Goal: Information Seeking & Learning: Learn about a topic

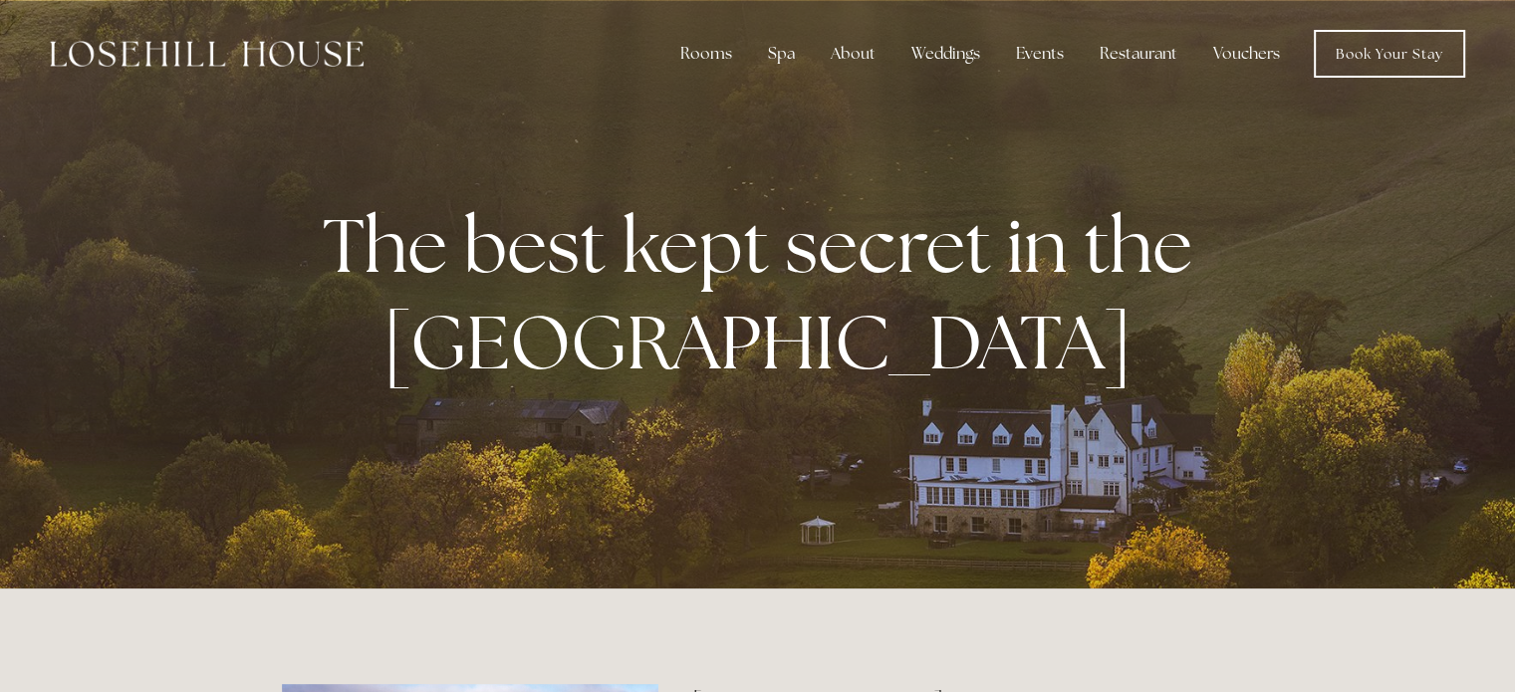
drag, startPoint x: 1514, startPoint y: 41, endPoint x: 1529, endPoint y: 94, distance: 54.9
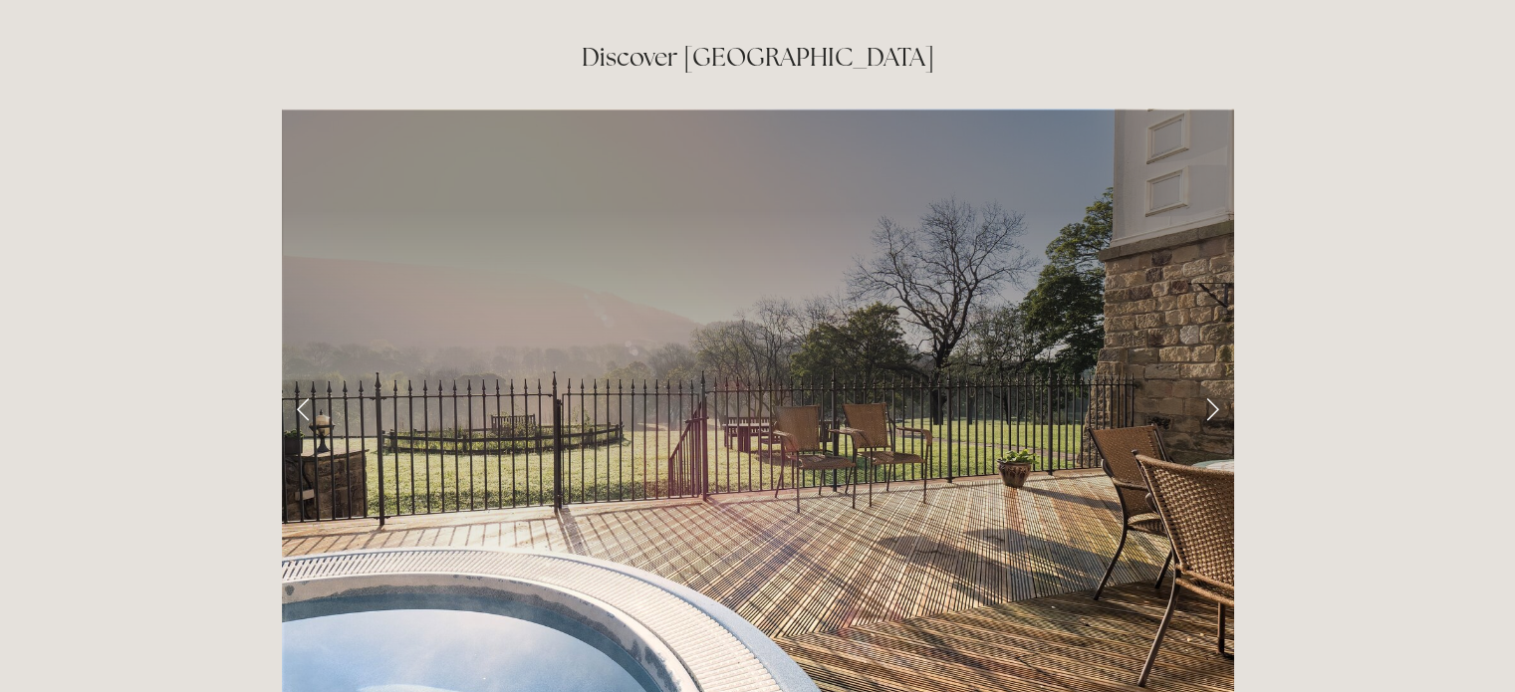
scroll to position [3197, 0]
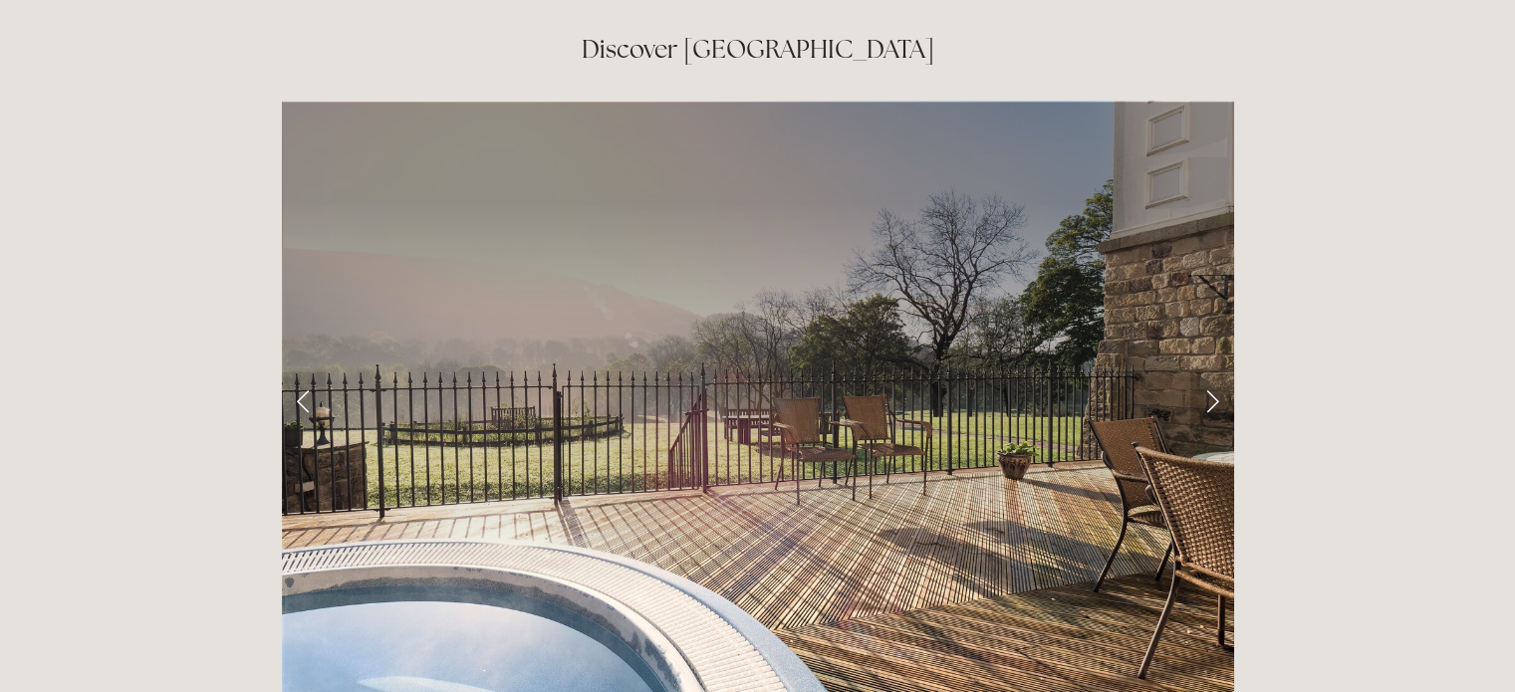
click at [1211, 371] on link "Next Slide" at bounding box center [1212, 401] width 44 height 60
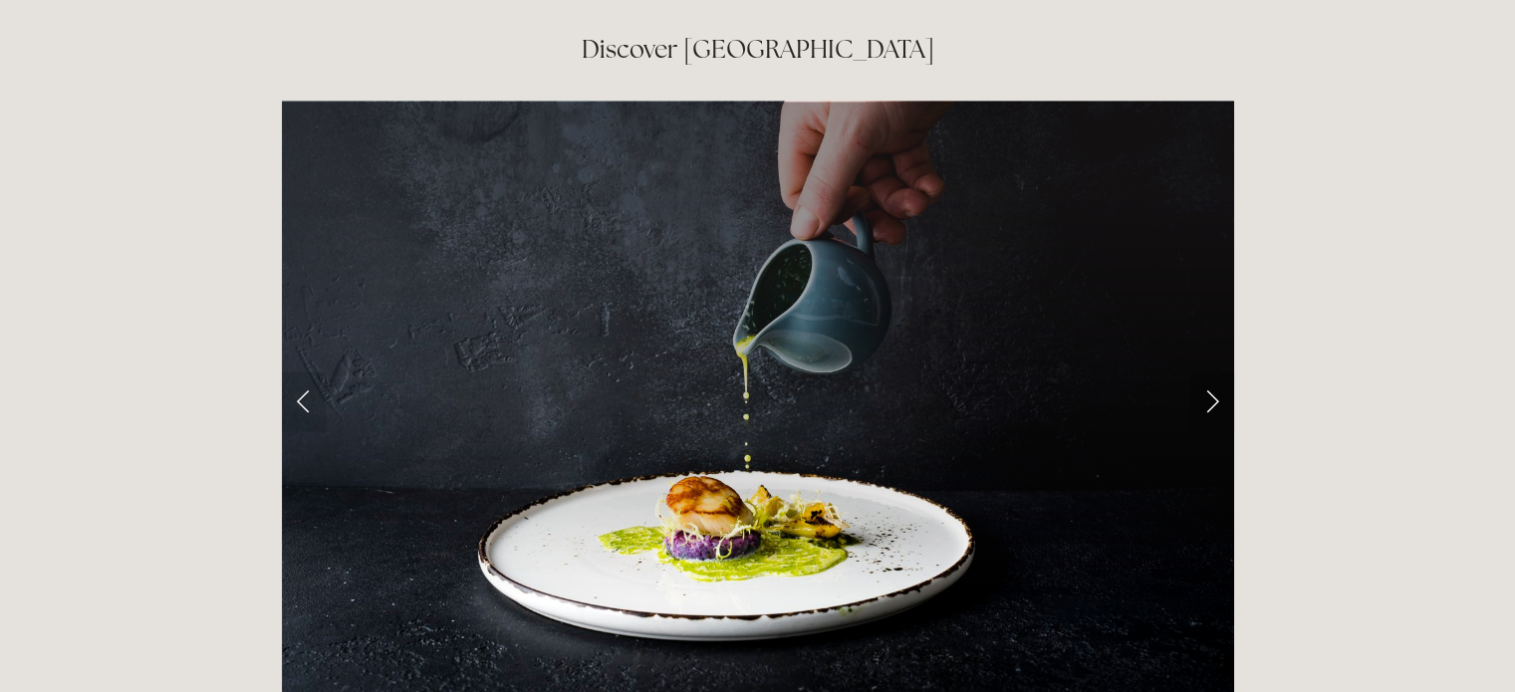
click at [1211, 371] on link "Next Slide" at bounding box center [1212, 401] width 44 height 60
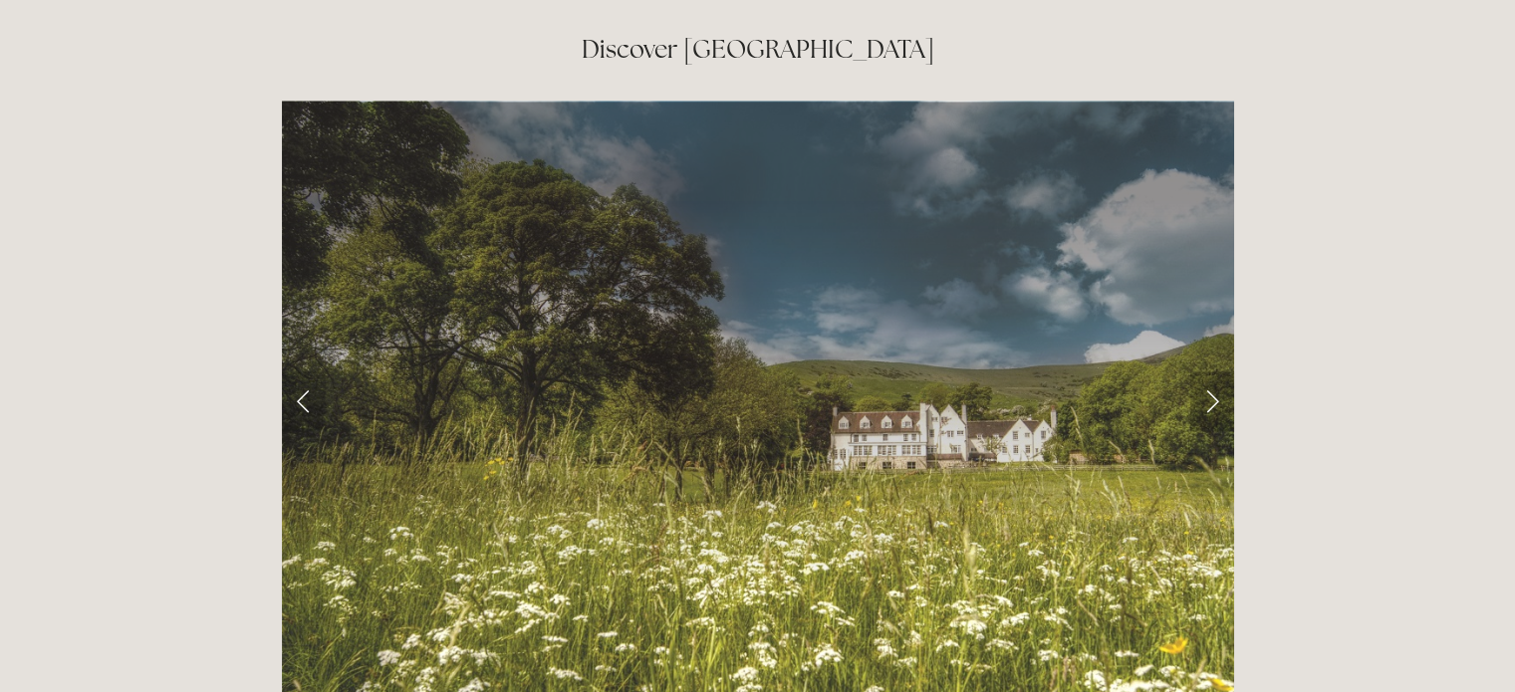
click at [1211, 371] on link "Next Slide" at bounding box center [1212, 401] width 44 height 60
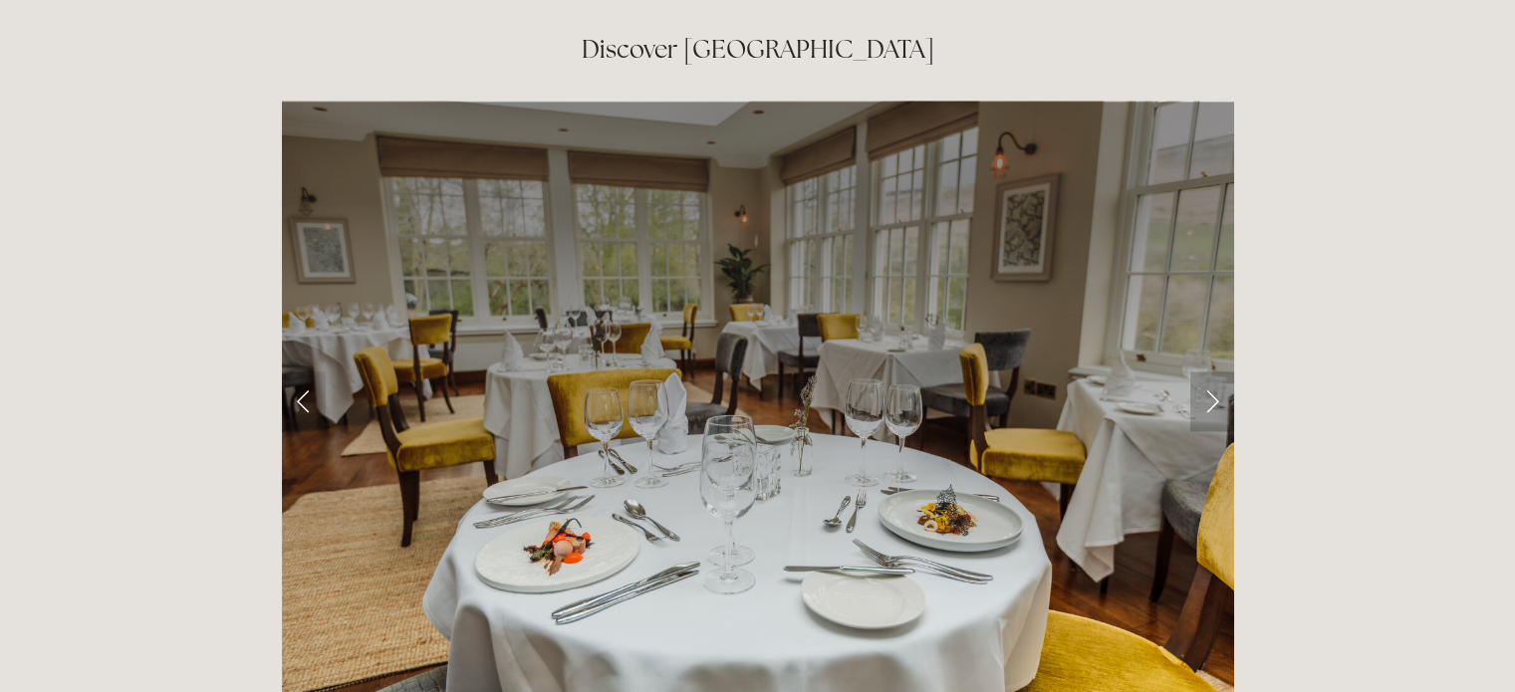
click at [1211, 371] on link "Next Slide" at bounding box center [1212, 401] width 44 height 60
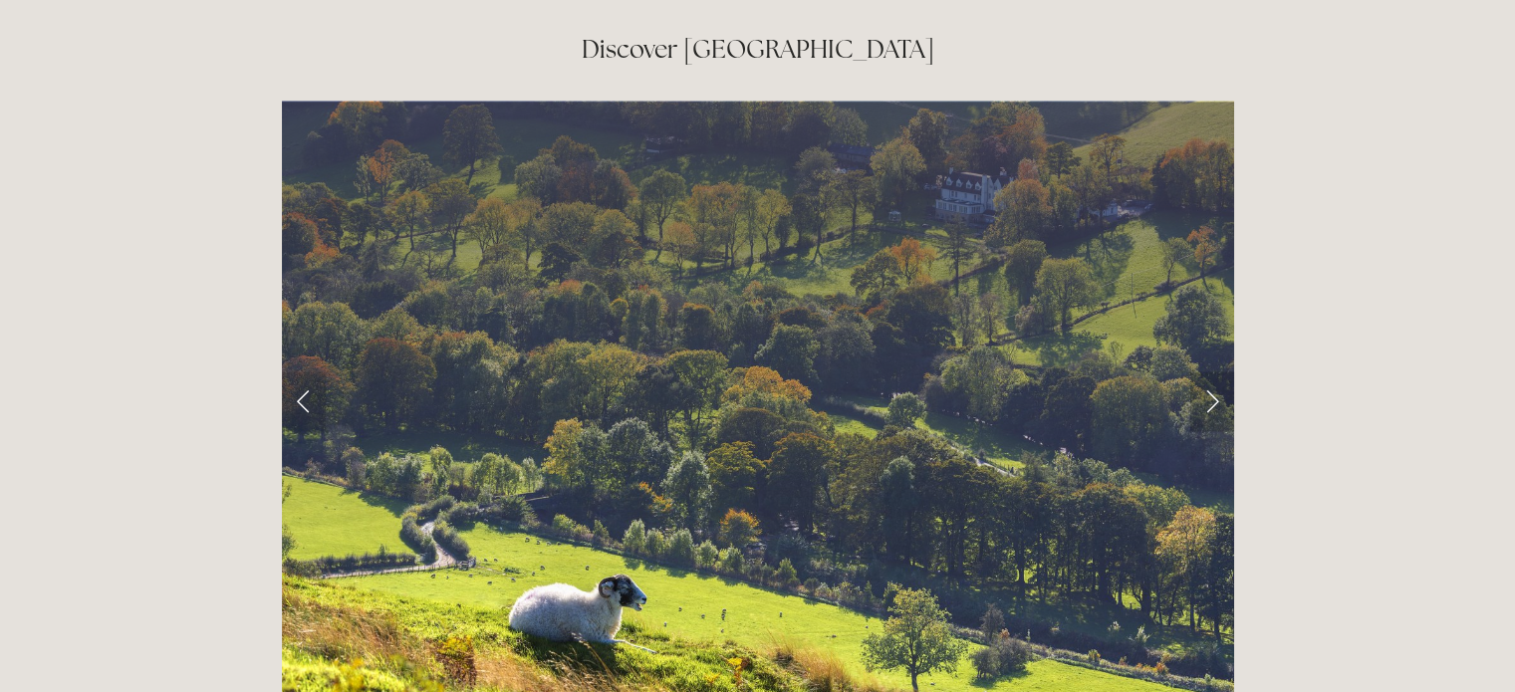
click at [1211, 371] on link "Next Slide" at bounding box center [1212, 401] width 44 height 60
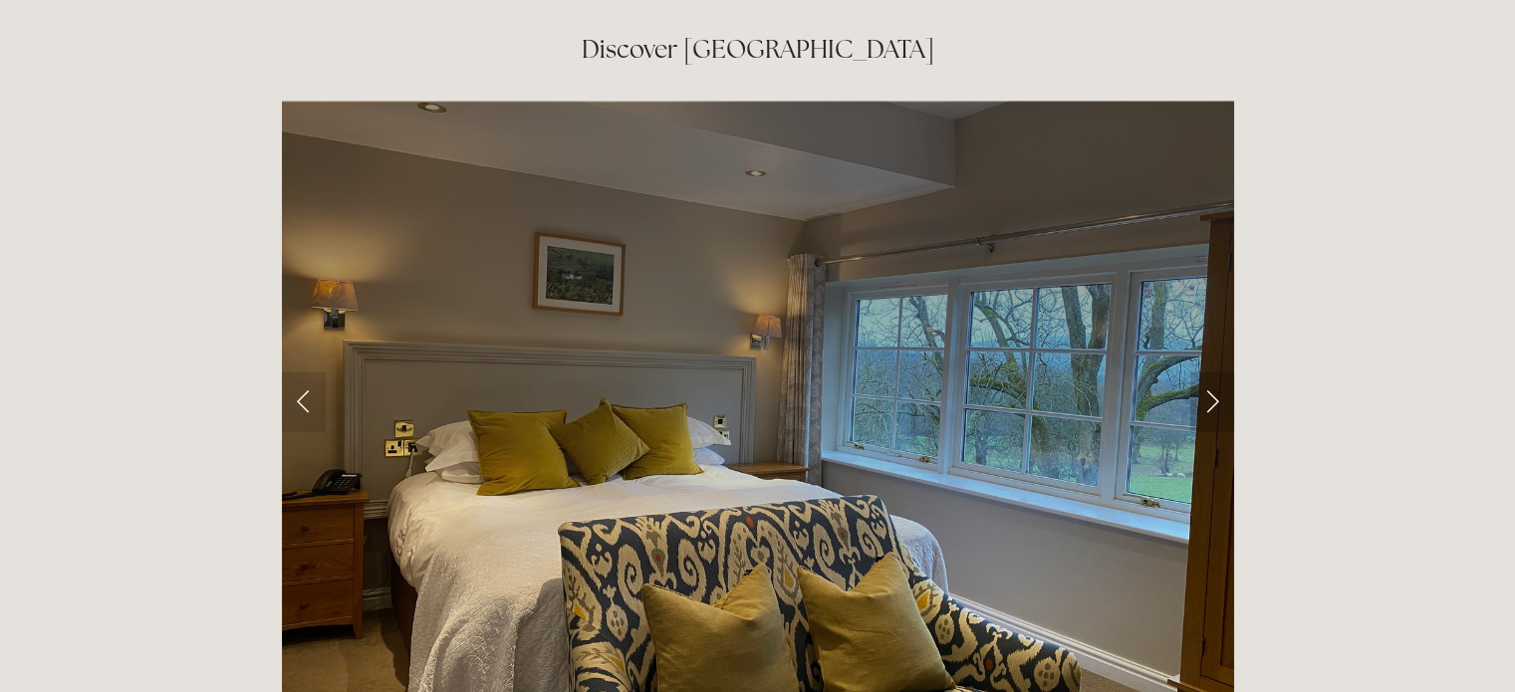
click at [1211, 371] on link "Next Slide" at bounding box center [1212, 401] width 44 height 60
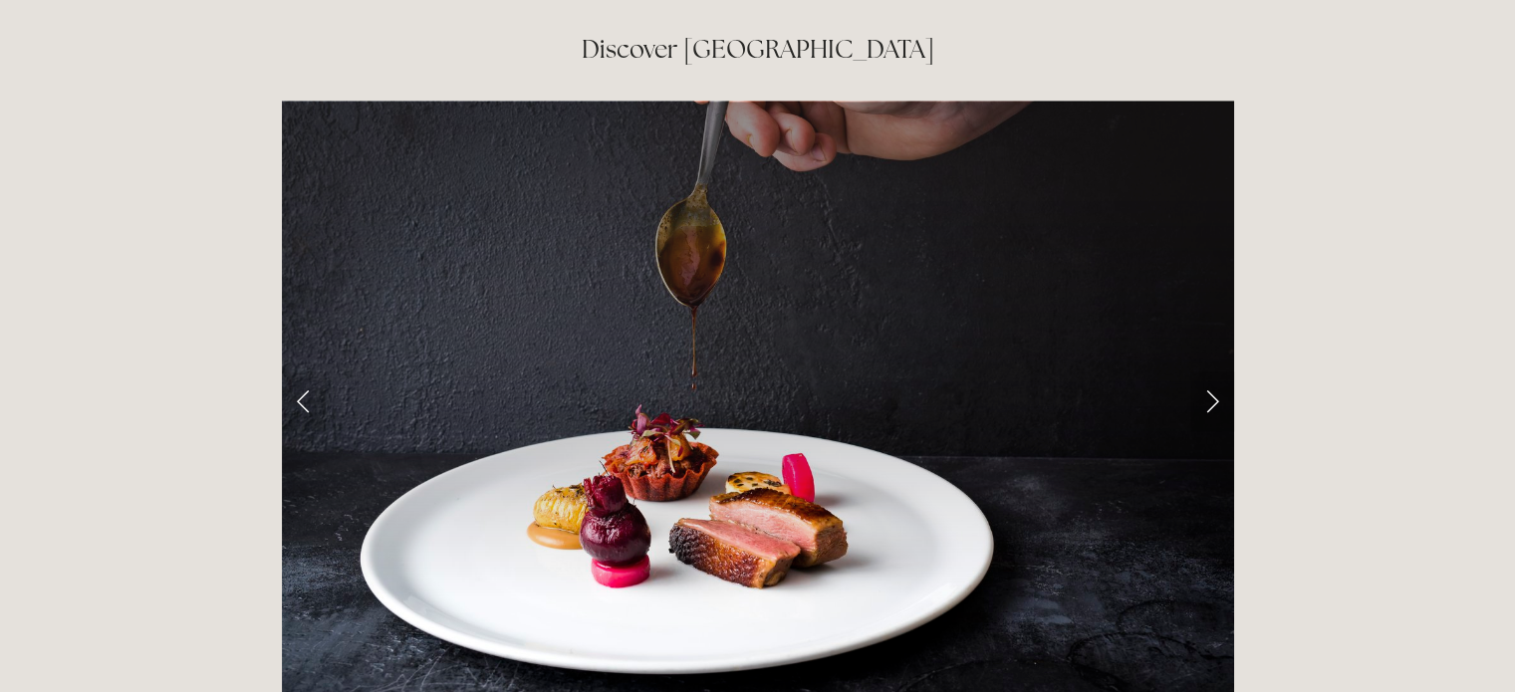
click at [1211, 371] on link "Next Slide" at bounding box center [1212, 401] width 44 height 60
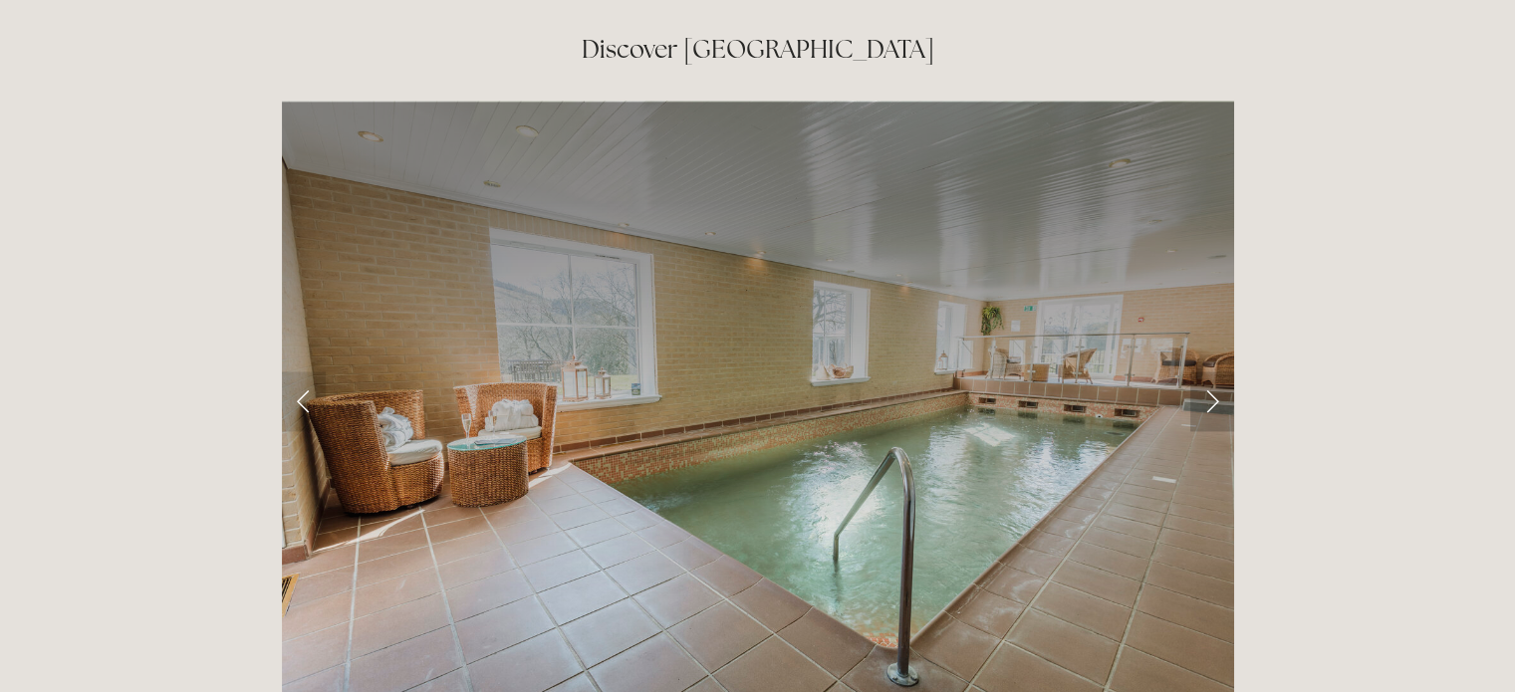
click at [1211, 371] on link "Next Slide" at bounding box center [1212, 401] width 44 height 60
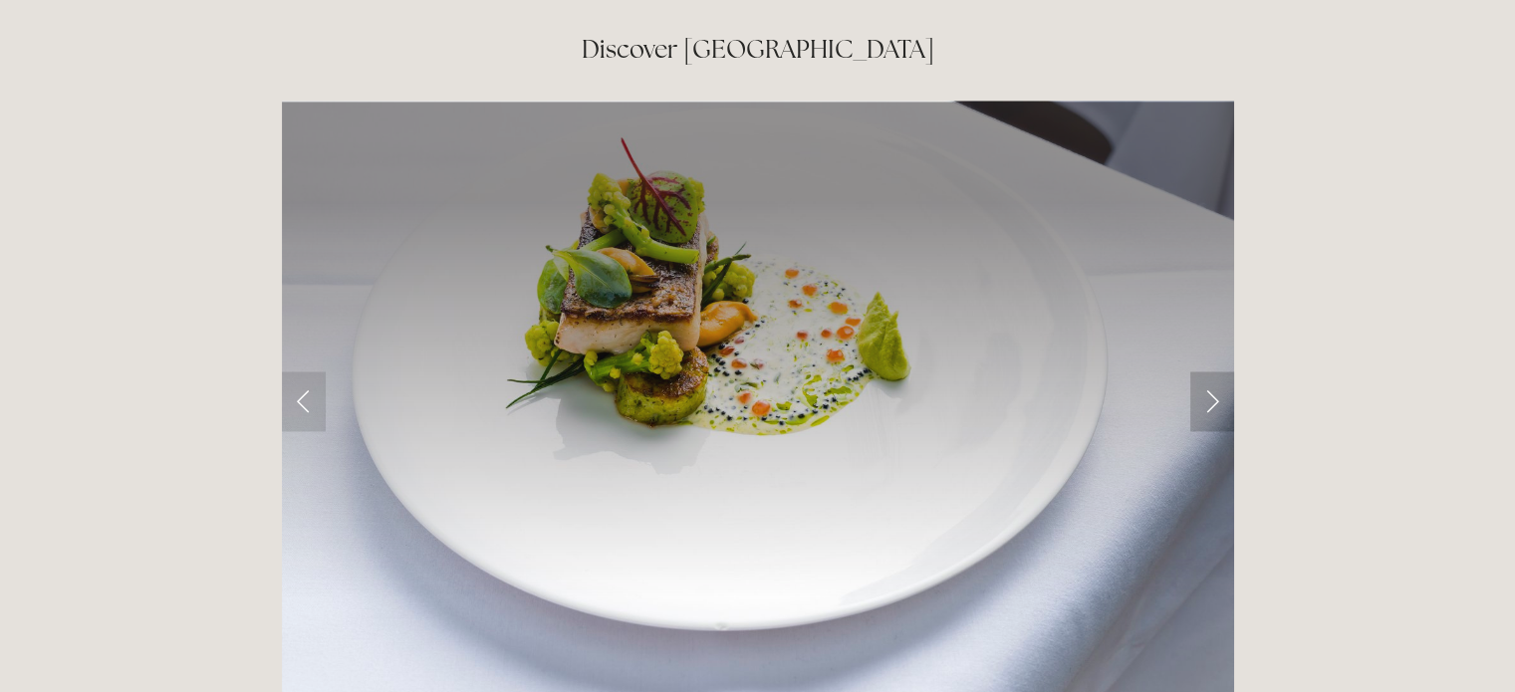
click at [1211, 371] on link "Next Slide" at bounding box center [1212, 401] width 44 height 60
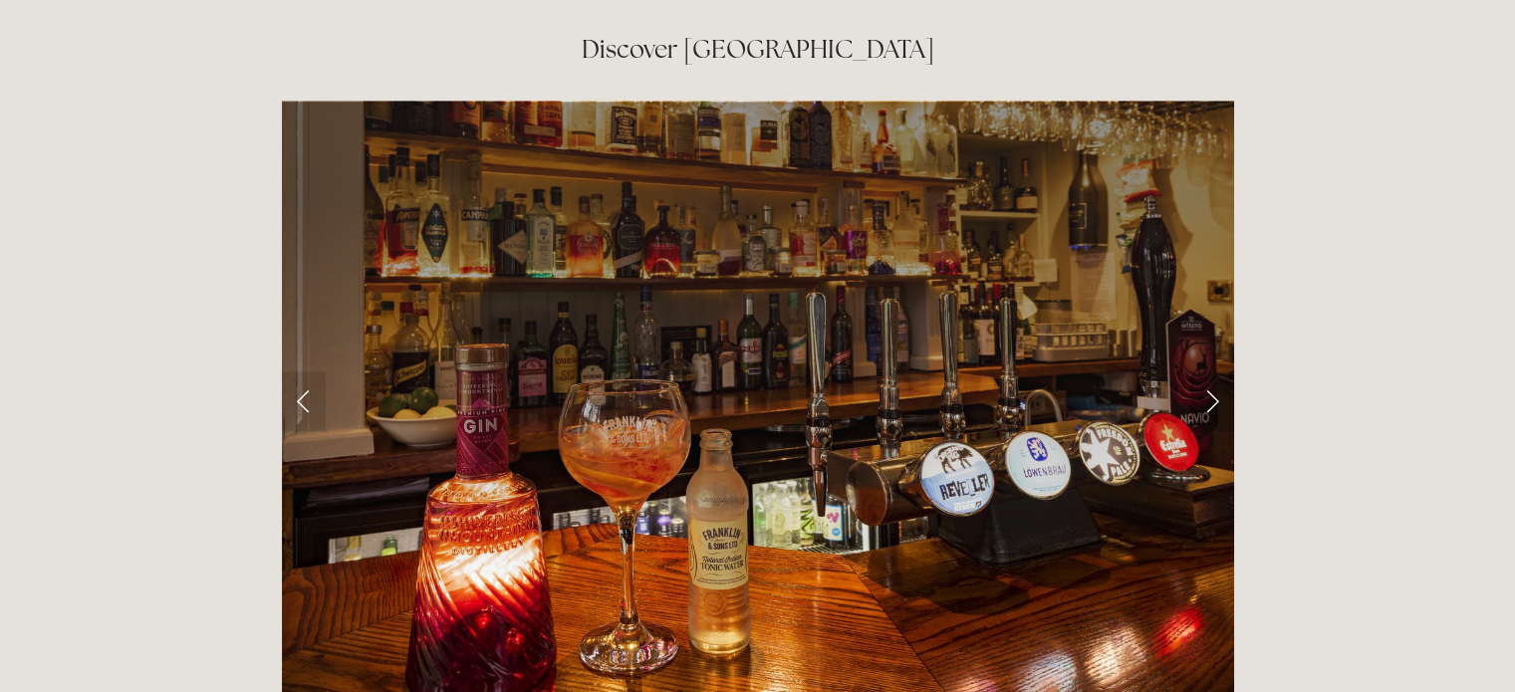
click at [1211, 371] on link "Next Slide" at bounding box center [1212, 401] width 44 height 60
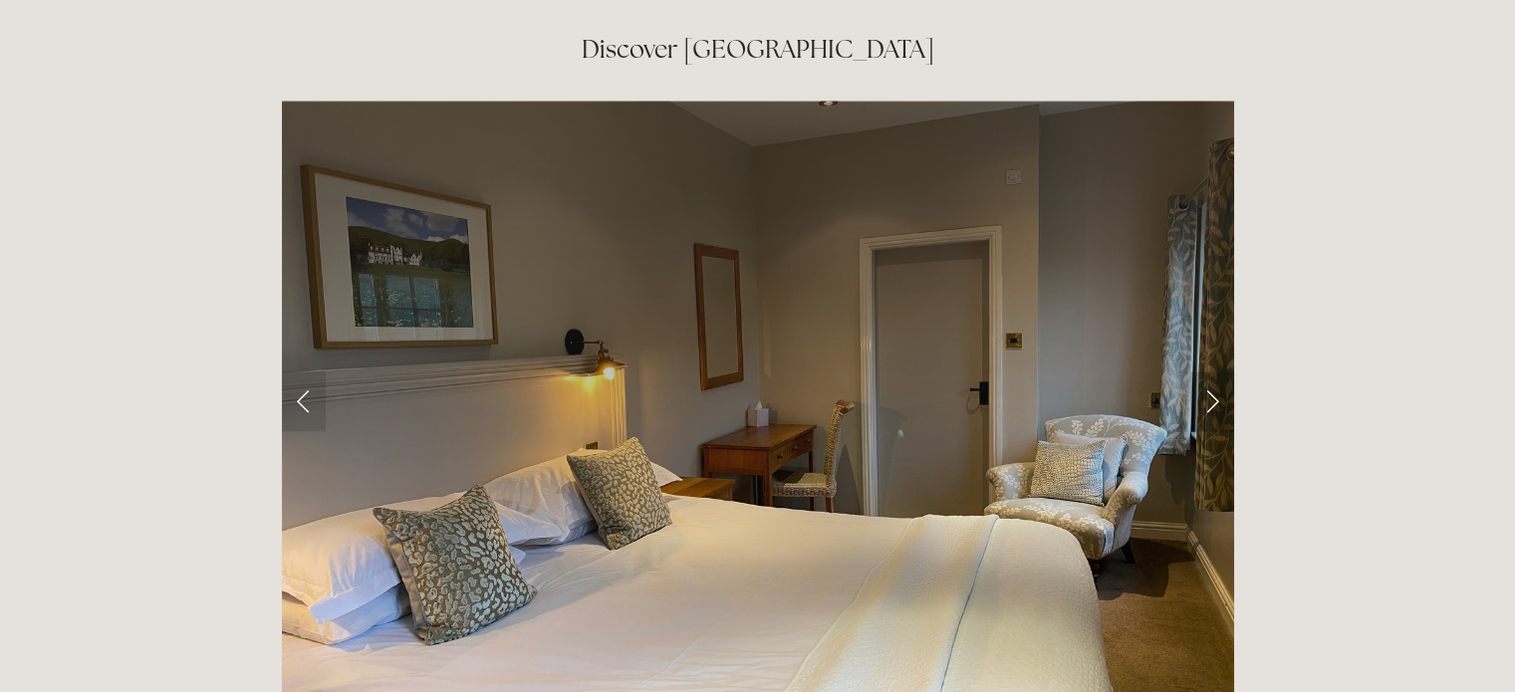
click at [1211, 371] on link "Next Slide" at bounding box center [1212, 401] width 44 height 60
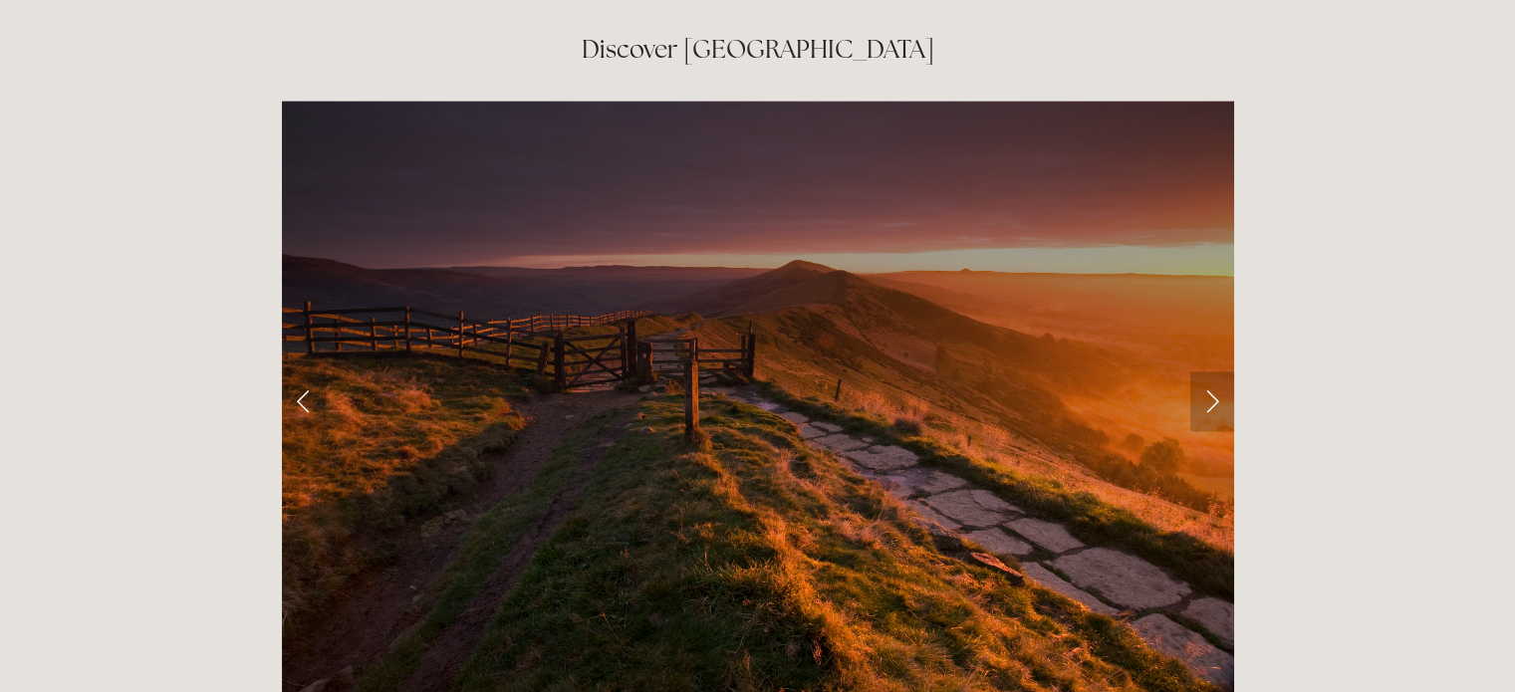
click at [1211, 371] on link "Next Slide" at bounding box center [1212, 401] width 44 height 60
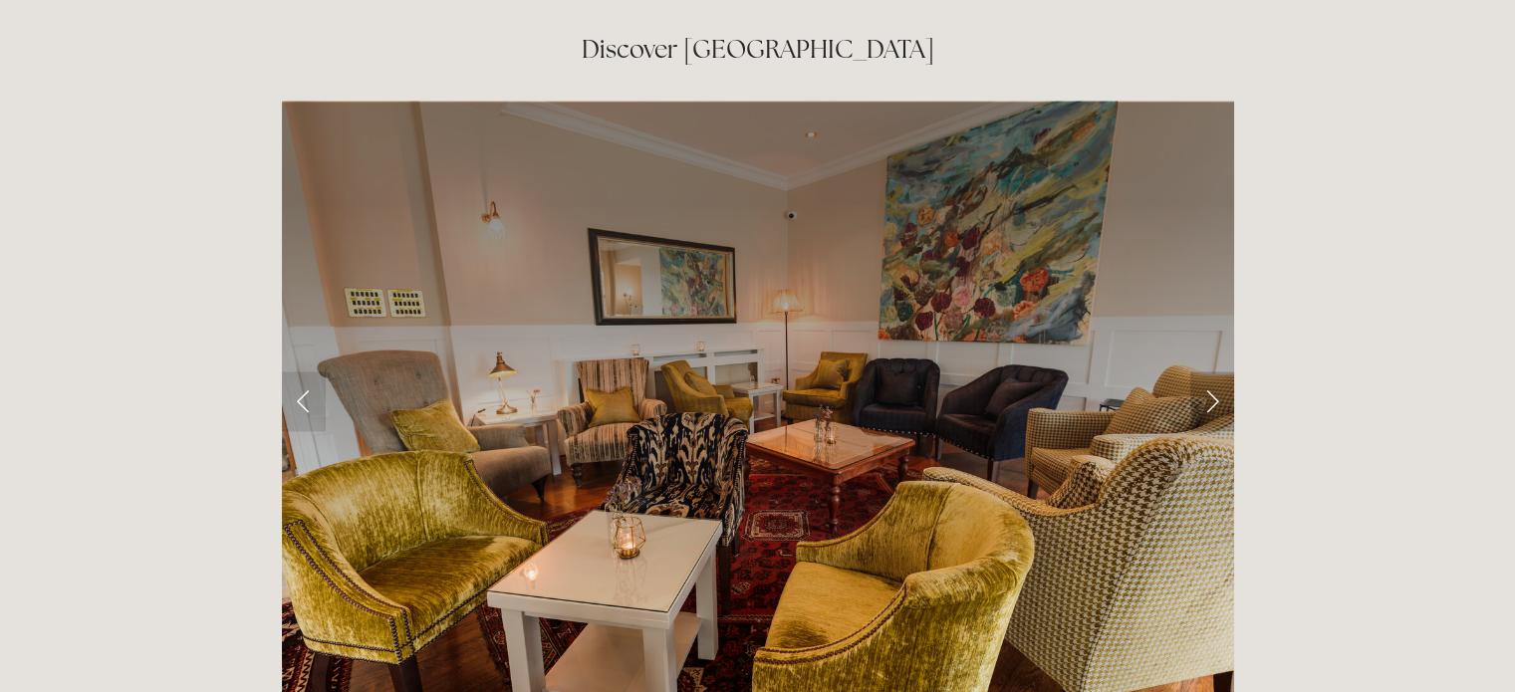
click at [1211, 371] on link "Next Slide" at bounding box center [1212, 401] width 44 height 60
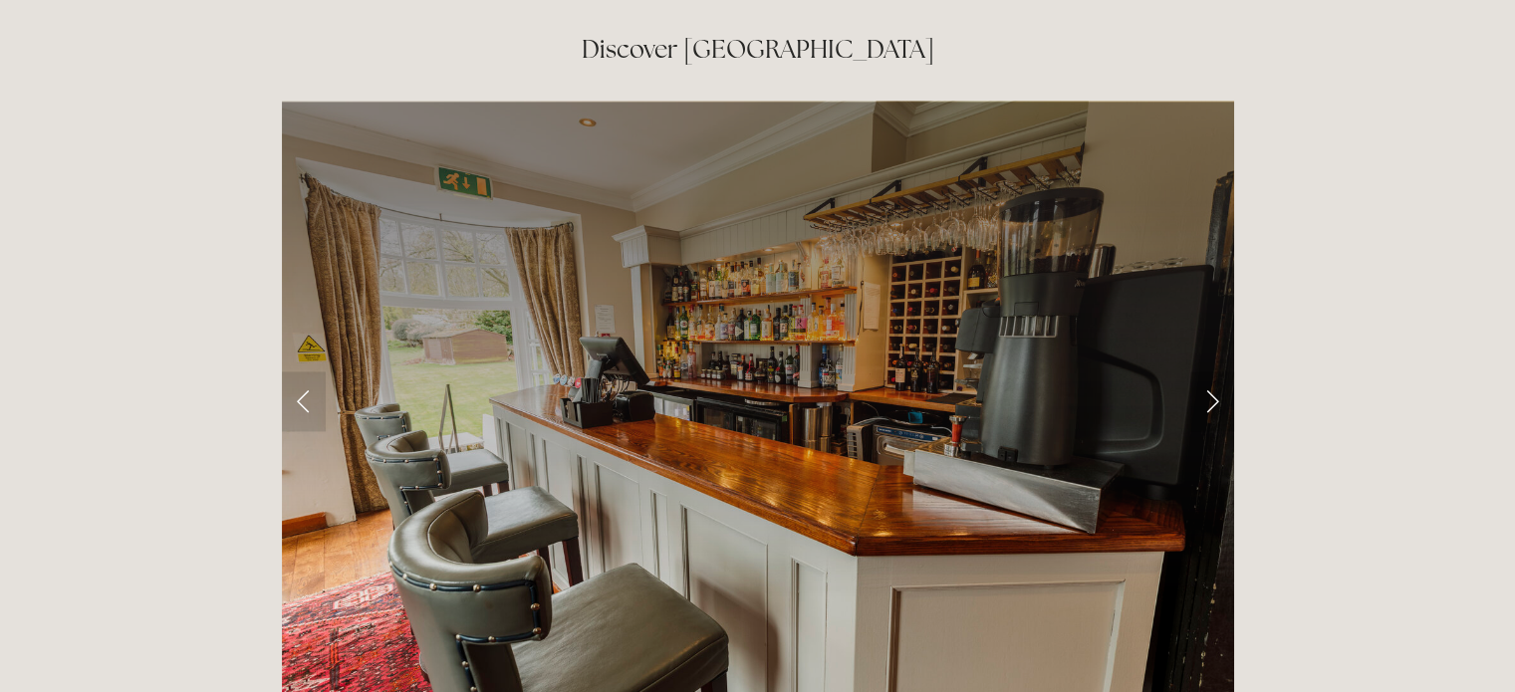
click at [1211, 371] on link "Next Slide" at bounding box center [1212, 401] width 44 height 60
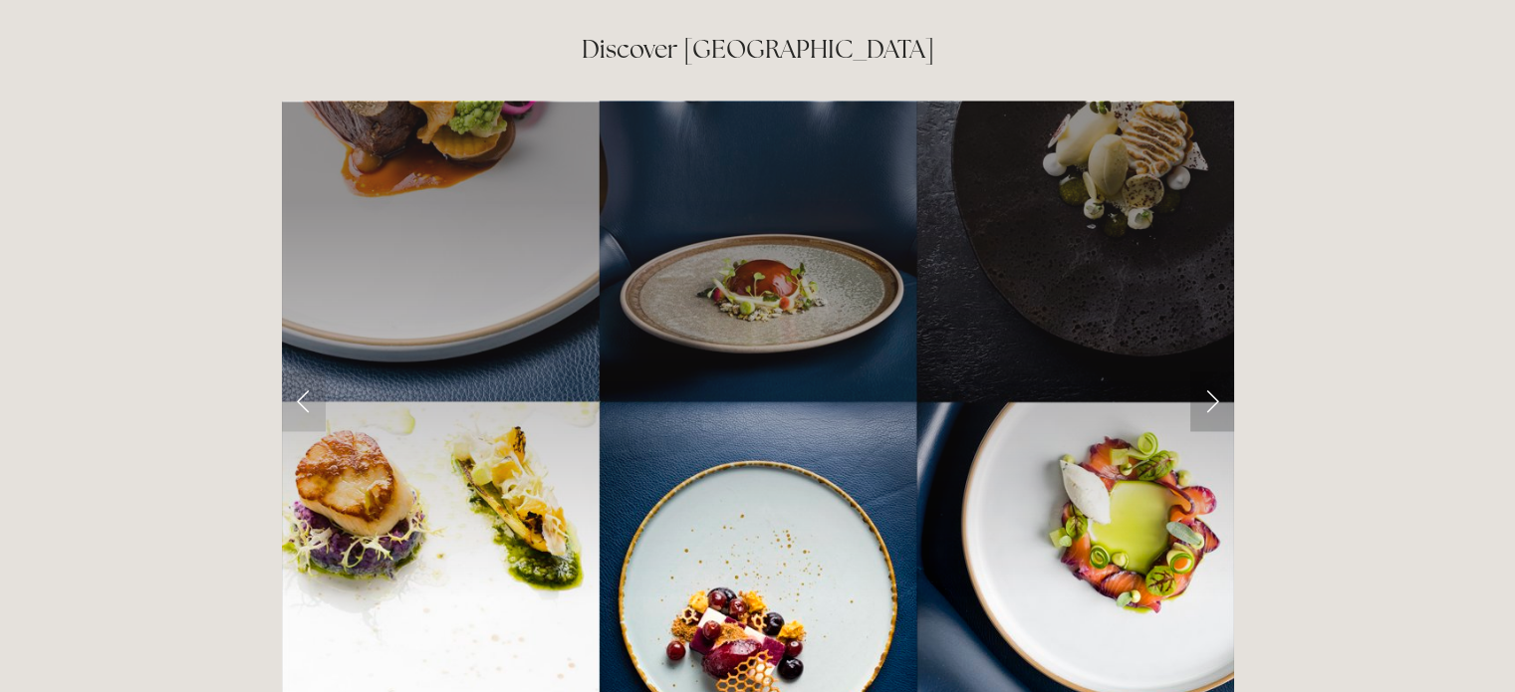
click at [1211, 371] on link "Next Slide" at bounding box center [1212, 401] width 44 height 60
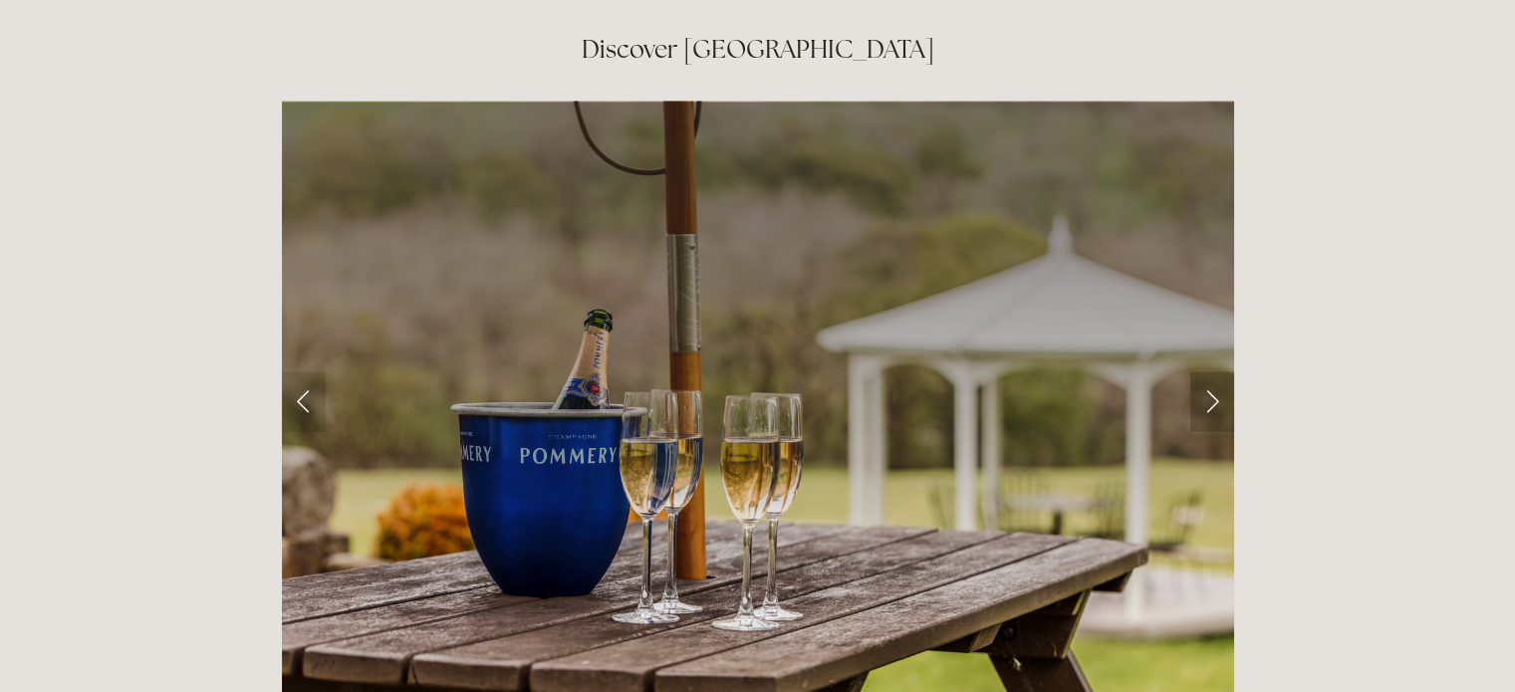
click at [1211, 371] on link "Next Slide" at bounding box center [1212, 401] width 44 height 60
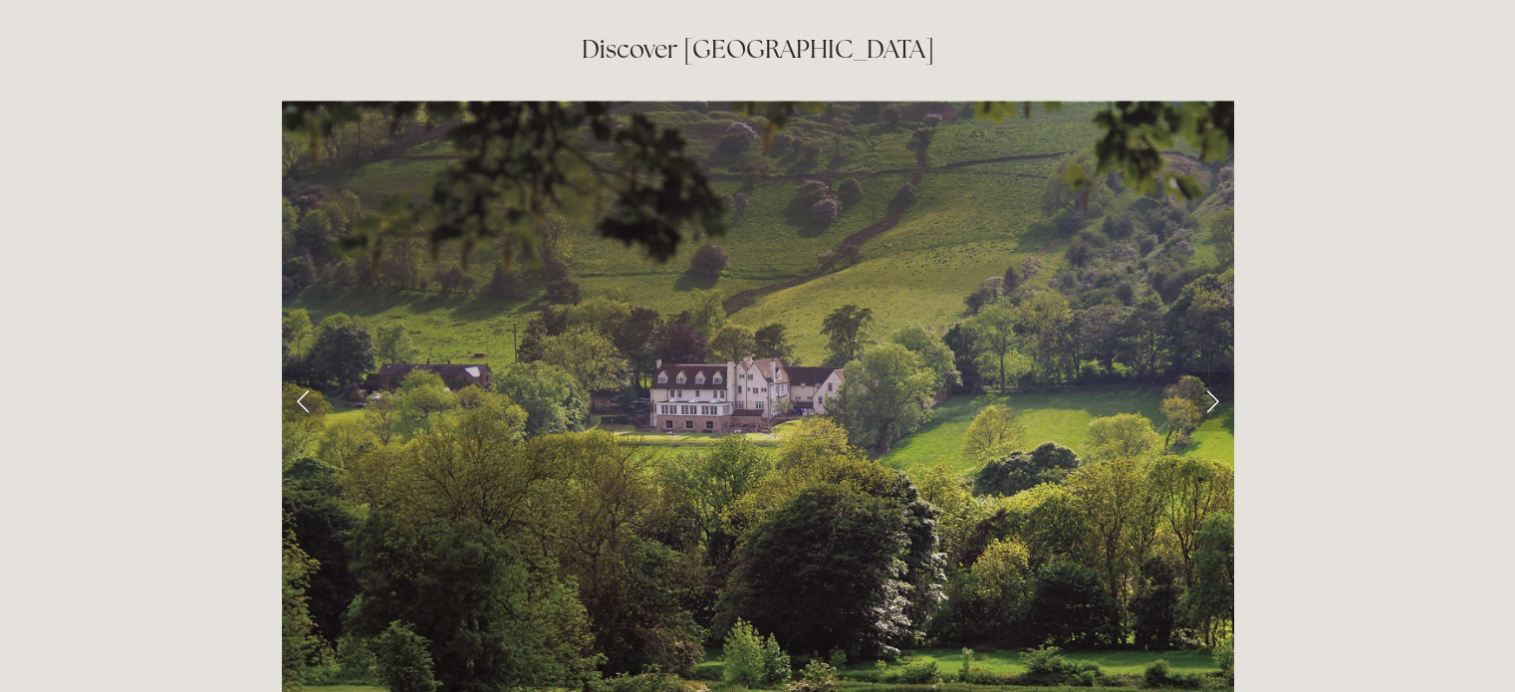
click at [1211, 371] on link "Next Slide" at bounding box center [1212, 401] width 44 height 60
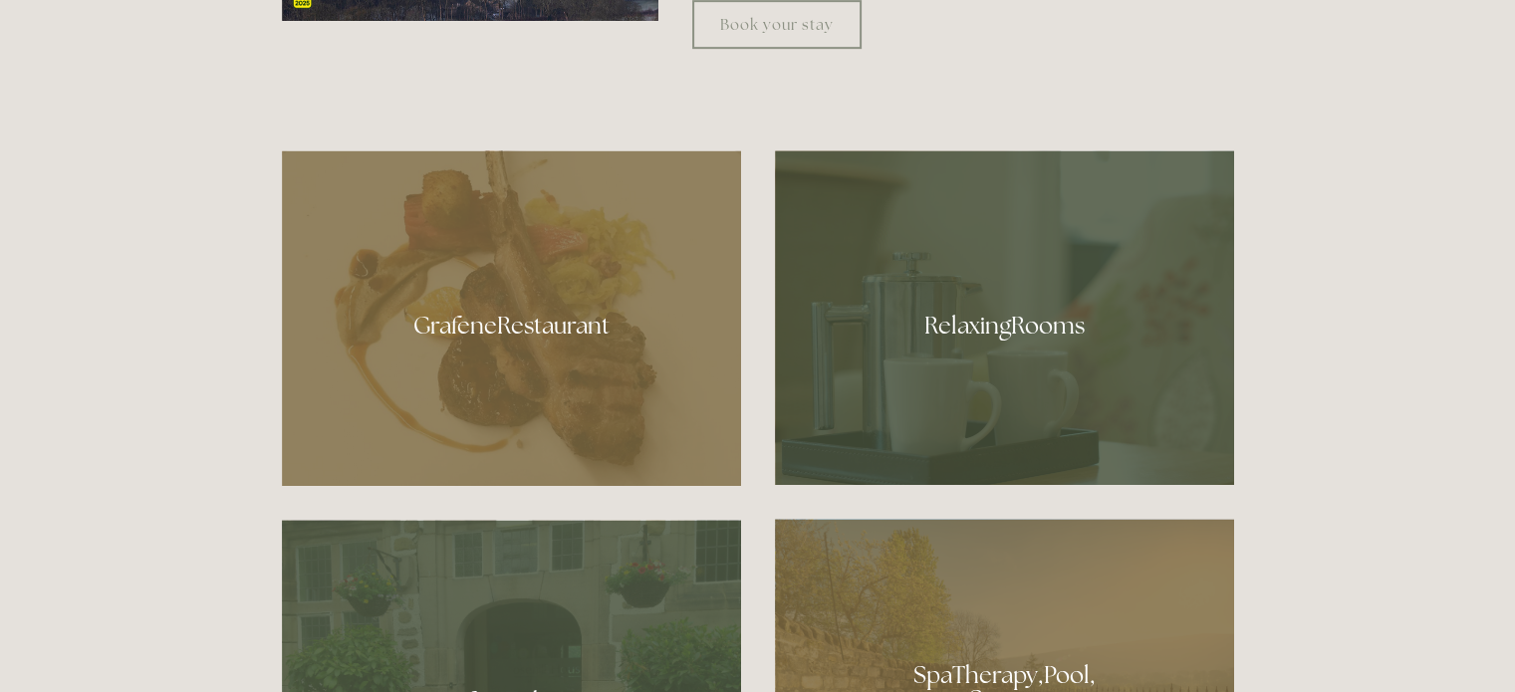
scroll to position [0, 0]
